Goal: Task Accomplishment & Management: Manage account settings

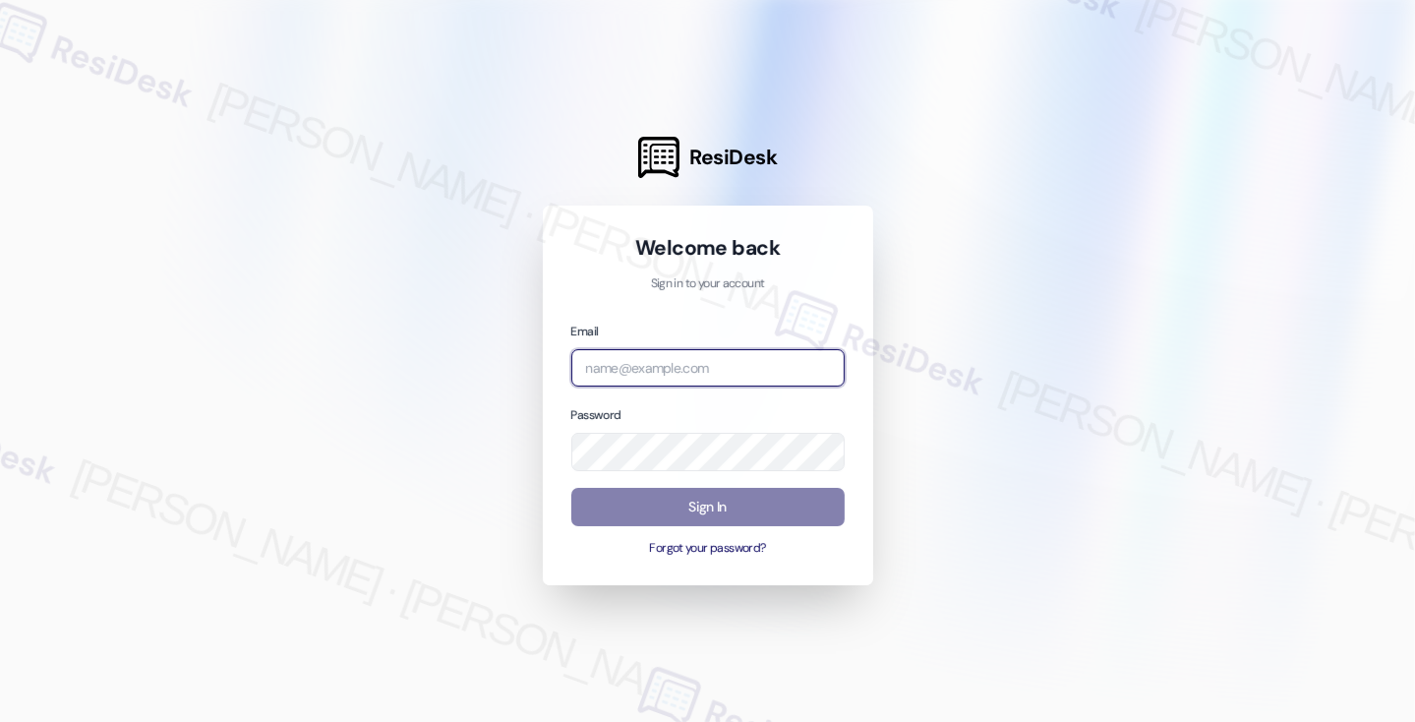
click at [618, 383] on input "email" at bounding box center [707, 368] width 273 height 38
click at [0, 721] on com-1password-button at bounding box center [0, 722] width 0 height 0
type input "automated-surveys-kcb_lincoln-[PERSON_NAME].[PERSON_NAME]@kcb_[DOMAIN_NAME]"
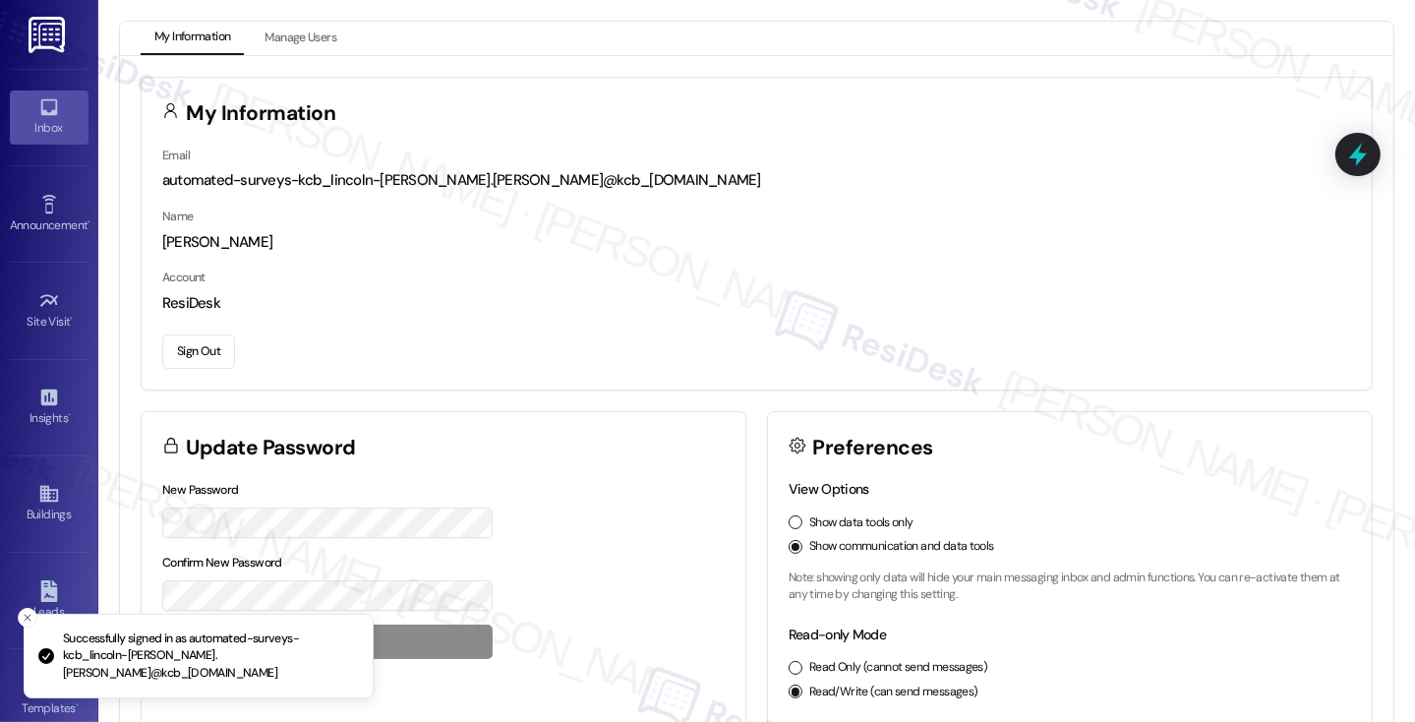
click at [38, 96] on icon at bounding box center [49, 107] width 22 height 22
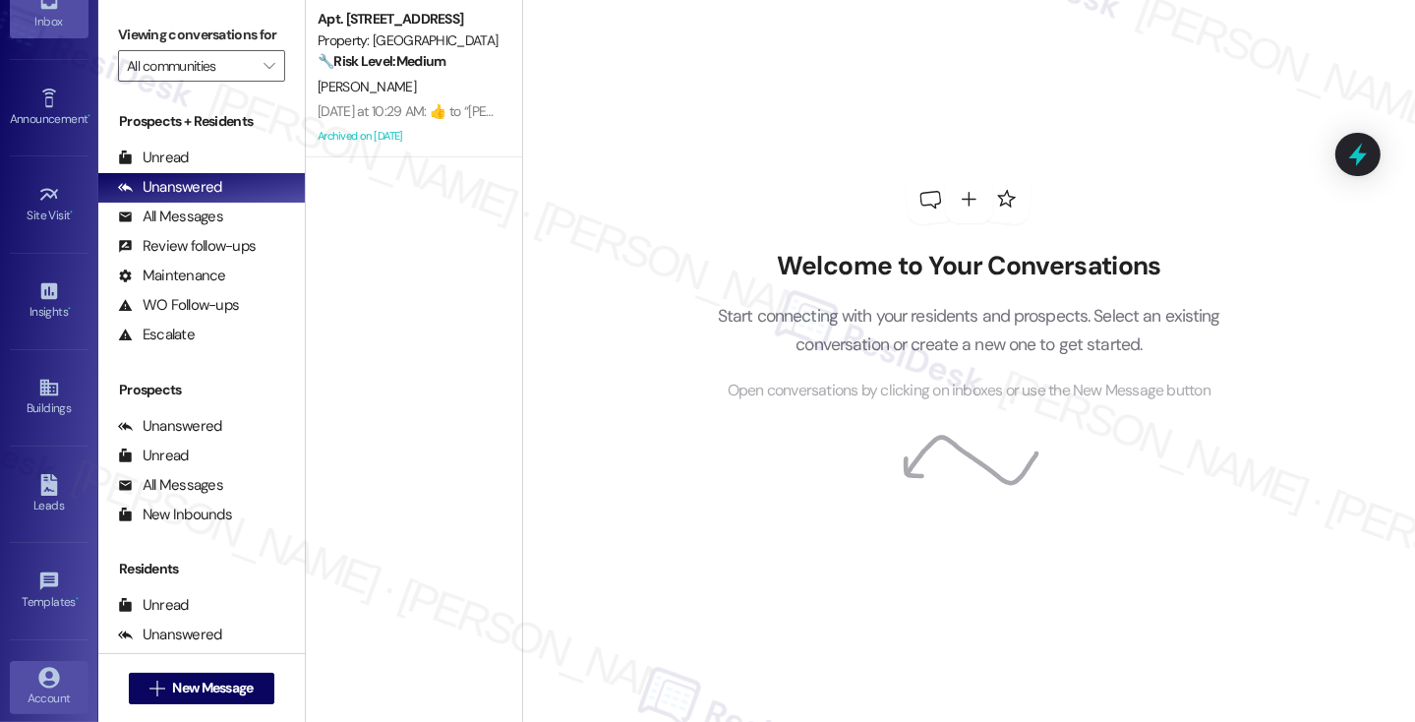
scroll to position [211, 0]
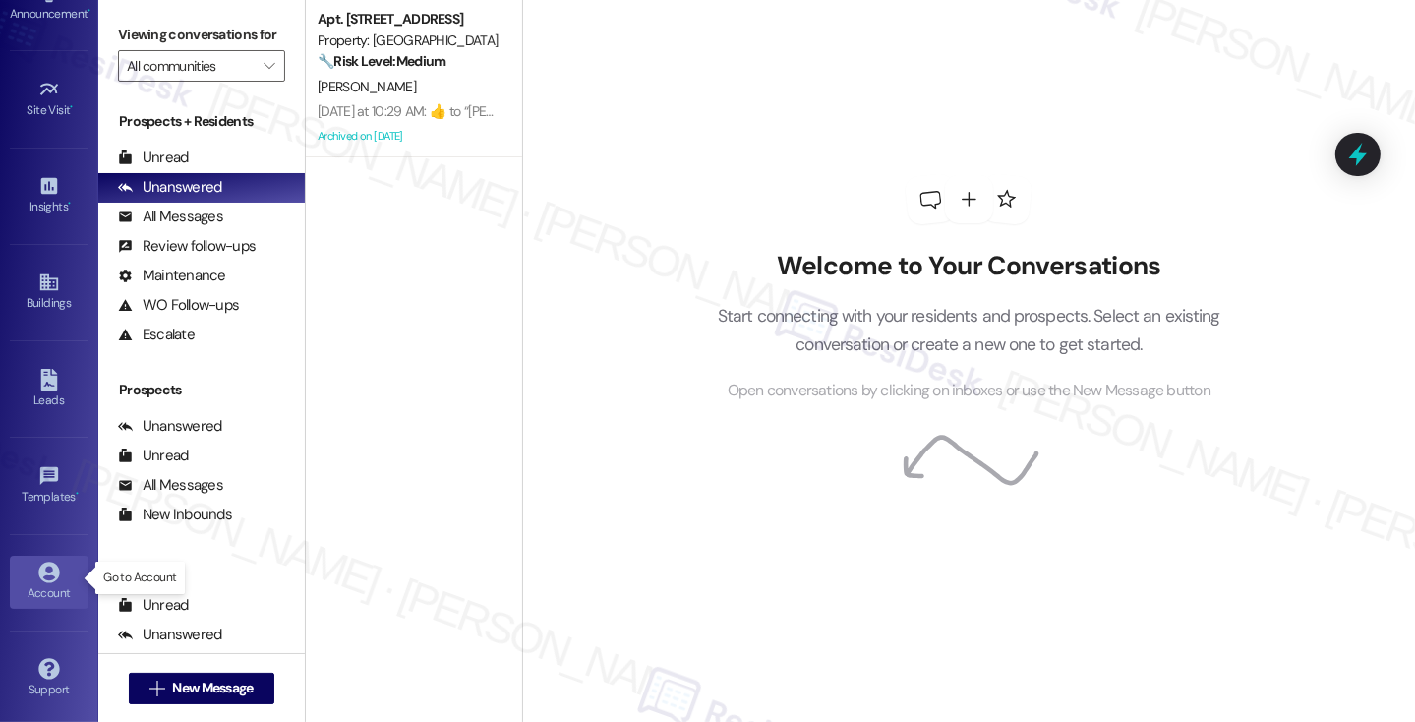
click at [48, 566] on icon at bounding box center [49, 573] width 22 height 22
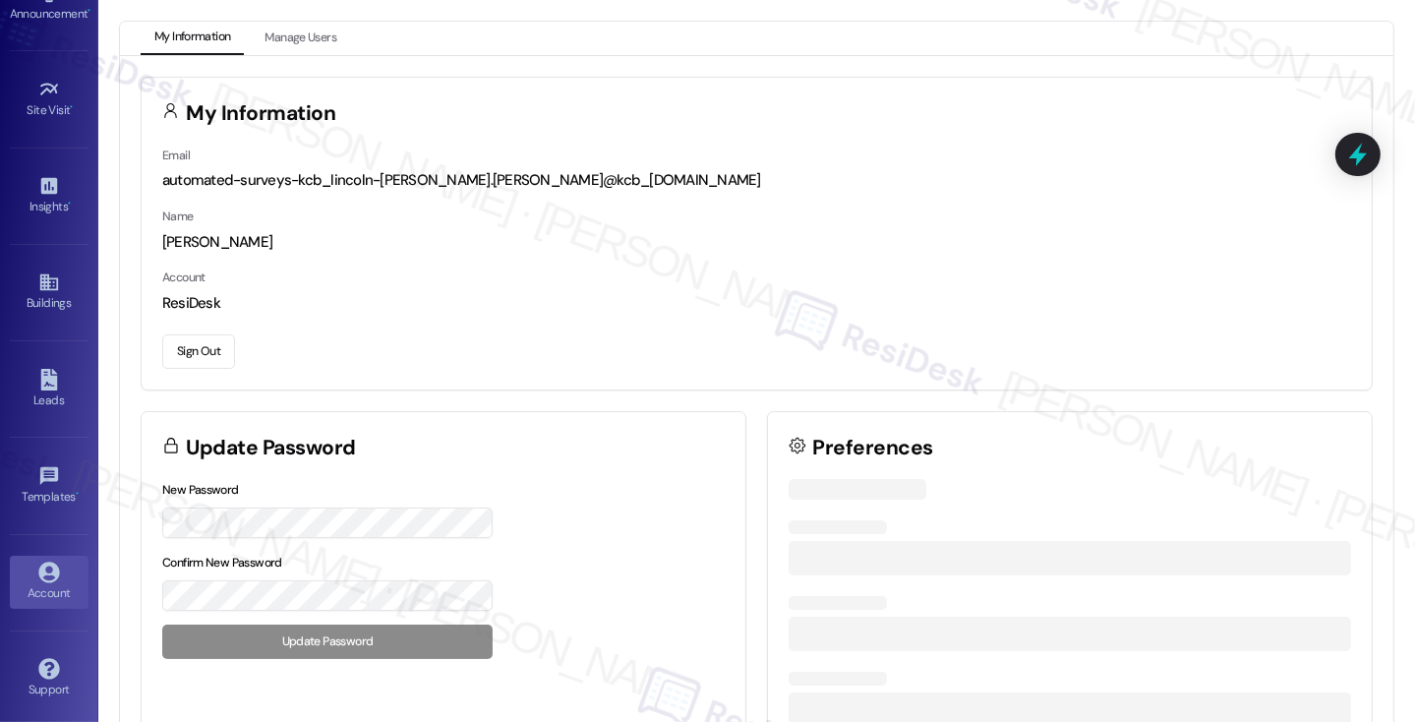
click at [228, 351] on button "Sign Out" at bounding box center [198, 351] width 73 height 34
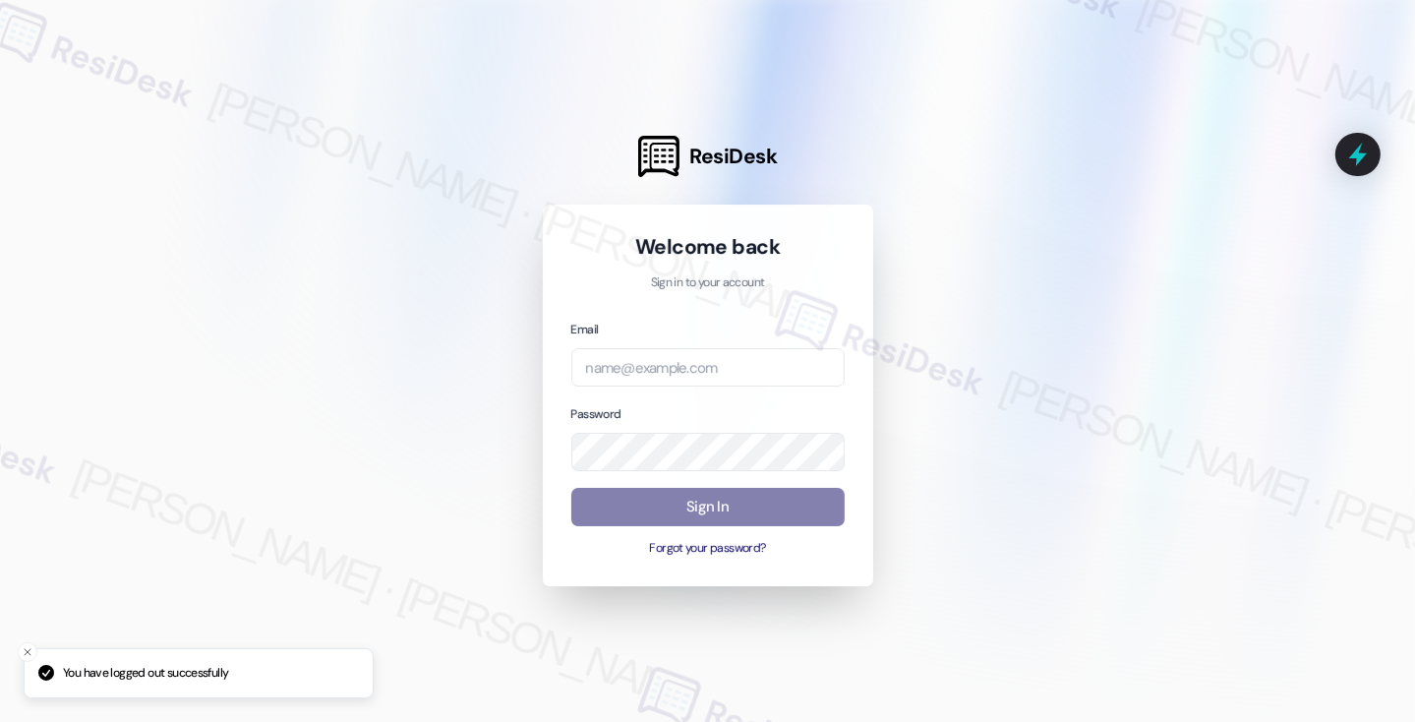
click at [690, 329] on div "Email" at bounding box center [707, 353] width 273 height 68
click at [667, 361] on input "email" at bounding box center [707, 367] width 273 height 38
type input "automated-surveys-rose_life-[PERSON_NAME].[PERSON_NAME]@rose_[DOMAIN_NAME]"
